Goal: Check status: Check status

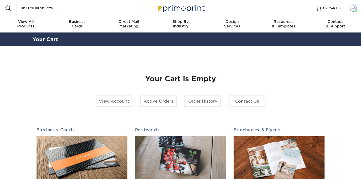
click at [355, 10] on span at bounding box center [355, 11] width 3 height 3
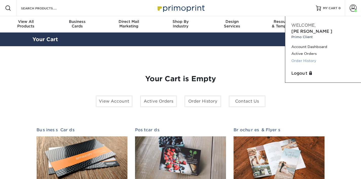
click at [306, 57] on link "Order History" at bounding box center [323, 60] width 64 height 7
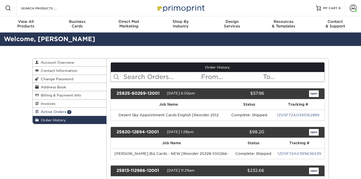
click at [47, 112] on span "Active Orders" at bounding box center [52, 111] width 27 height 4
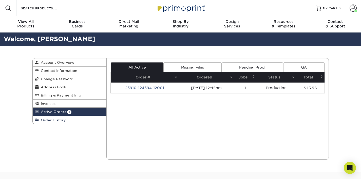
click at [63, 121] on span "Order History" at bounding box center [52, 120] width 27 height 4
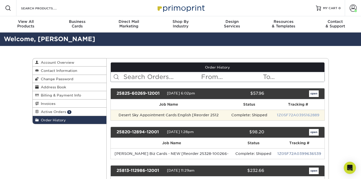
click at [285, 115] on link "1Z05F72A0395162889" at bounding box center [298, 115] width 43 height 4
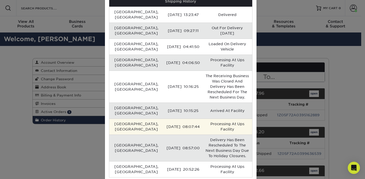
scroll to position [40, 0]
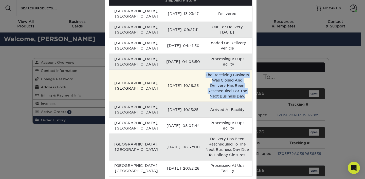
drag, startPoint x: 224, startPoint y: 91, endPoint x: 180, endPoint y: 74, distance: 46.8
click at [202, 74] on td "The Receiving Business Was Closed And Delivery Has Been Rescheduled For The Nex…" at bounding box center [226, 85] width 49 height 32
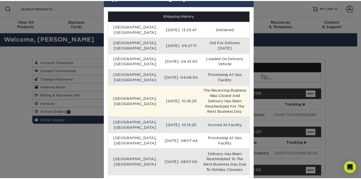
scroll to position [0, 0]
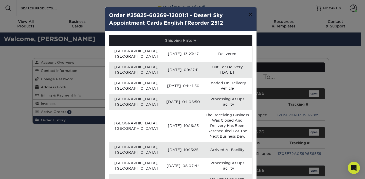
click at [246, 14] on button "×" at bounding box center [250, 14] width 12 height 14
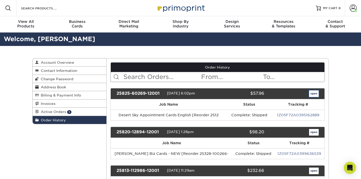
click at [314, 94] on link "open" at bounding box center [314, 93] width 10 height 7
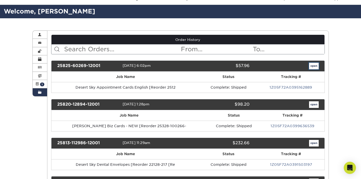
scroll to position [13, 0]
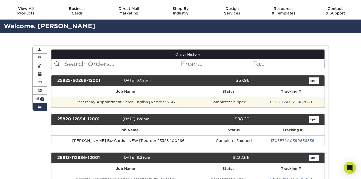
click at [115, 103] on td "Desert Sky Appointment Cards English [Reorder 2512" at bounding box center [125, 101] width 148 height 11
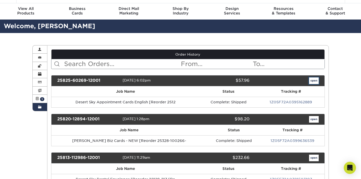
click at [313, 79] on link "open" at bounding box center [314, 80] width 10 height 7
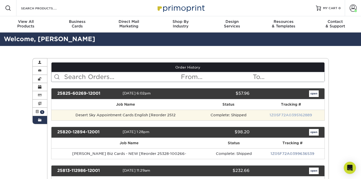
click at [281, 115] on link "1Z05F72A0395162889" at bounding box center [290, 115] width 43 height 4
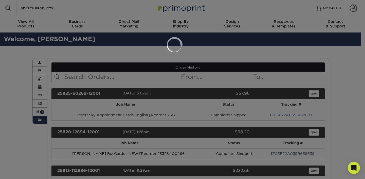
click at [144, 123] on div at bounding box center [182, 89] width 365 height 179
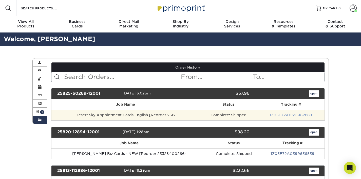
click at [291, 115] on link "1Z05F72A0395162889" at bounding box center [290, 115] width 43 height 4
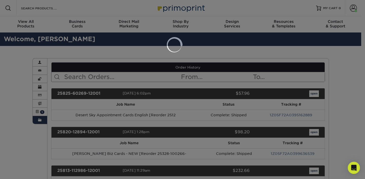
click at [169, 65] on div at bounding box center [182, 89] width 365 height 179
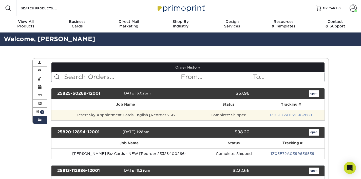
click at [277, 114] on link "1Z05F72A0395162889" at bounding box center [290, 115] width 43 height 4
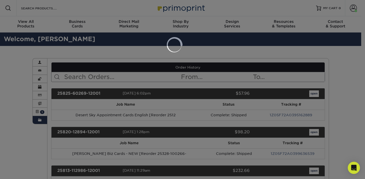
click at [283, 111] on div at bounding box center [182, 89] width 365 height 179
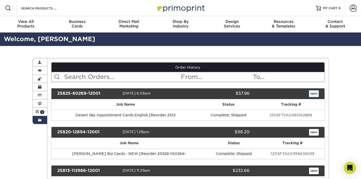
click at [313, 94] on link "open" at bounding box center [314, 93] width 10 height 7
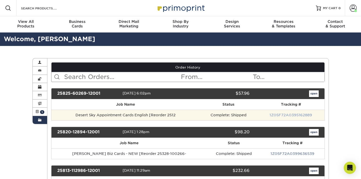
click at [295, 115] on link "1Z05F72A0395162889" at bounding box center [290, 115] width 43 height 4
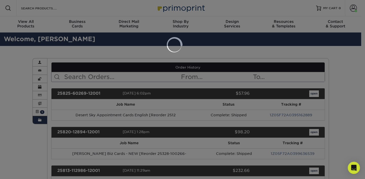
click at [315, 116] on div at bounding box center [182, 89] width 365 height 179
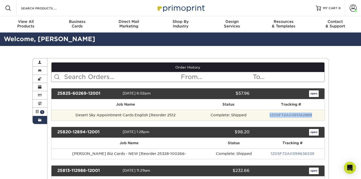
drag, startPoint x: 315, startPoint y: 116, endPoint x: 263, endPoint y: 115, distance: 51.9
click at [263, 115] on td "1Z05F72A0395162889" at bounding box center [290, 114] width 67 height 11
copy link "1Z05F72A0395162889"
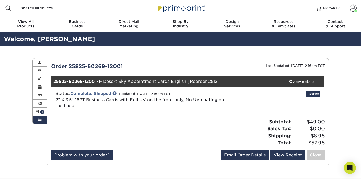
click at [172, 127] on div at bounding box center [117, 134] width 141 height 32
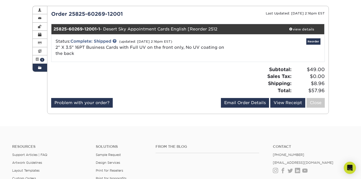
scroll to position [53, 0]
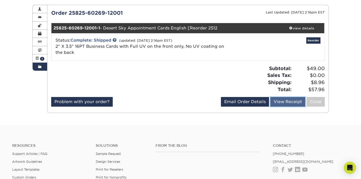
click at [288, 104] on link "View Receipt" at bounding box center [287, 102] width 35 height 10
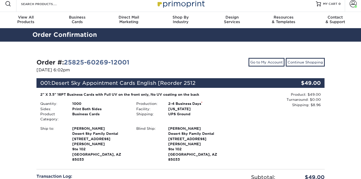
scroll to position [7, 0]
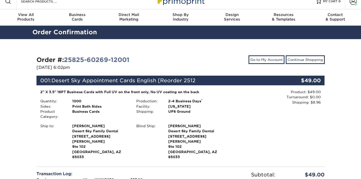
click at [147, 142] on div "Blind Ship:" at bounding box center [148, 141] width 32 height 36
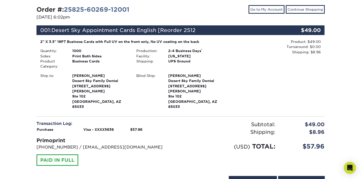
scroll to position [56, 0]
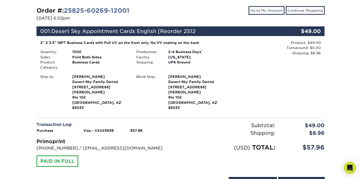
drag, startPoint x: 70, startPoint y: 76, endPoint x: 119, endPoint y: 97, distance: 53.0
click at [119, 97] on div "[PERSON_NAME] Desert Sky Family Dental [STREET_ADDRESS][PERSON_NAME]" at bounding box center [100, 92] width 64 height 36
copy strong "[PERSON_NAME] Desert Sky Family Dental [STREET_ADDRESS][PERSON_NAME]"
